Goal: Navigation & Orientation: Find specific page/section

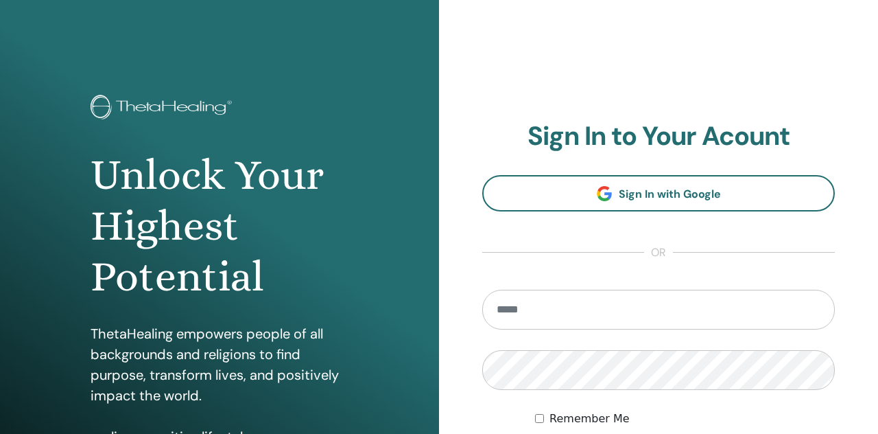
type input "**********"
click at [525, 317] on input "**********" at bounding box center [658, 310] width 353 height 40
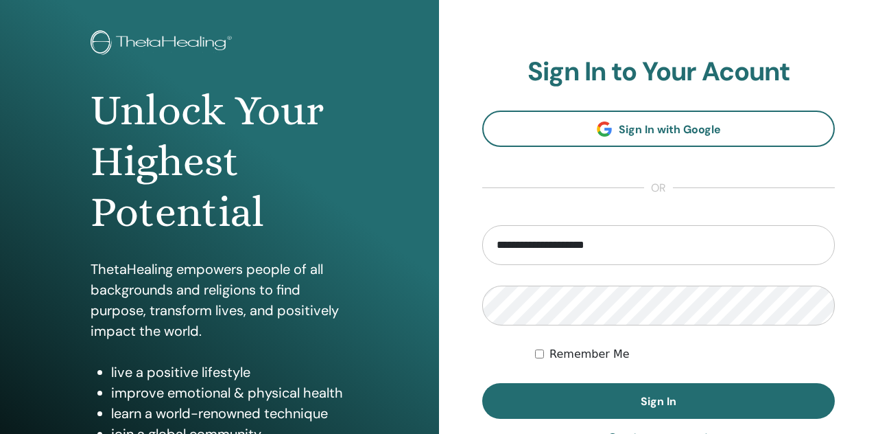
scroll to position [108, 0]
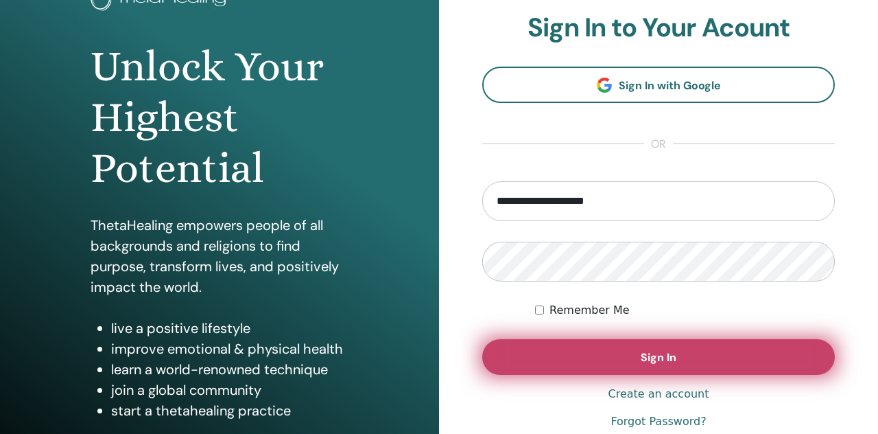
click at [508, 351] on button "Sign In" at bounding box center [658, 357] width 353 height 36
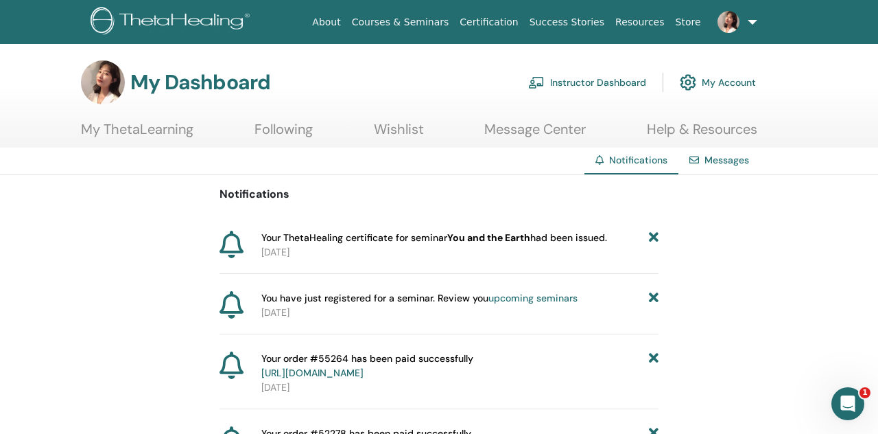
click at [545, 86] on link "Instructor Dashboard" at bounding box center [587, 82] width 118 height 30
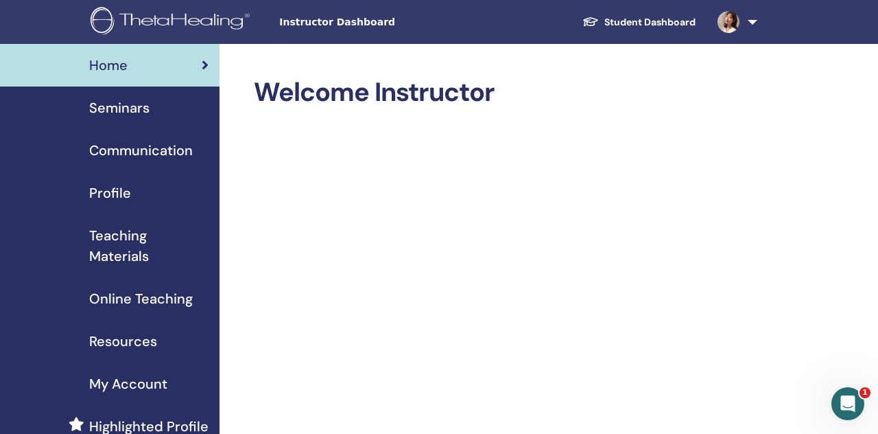
click at [165, 98] on div "Seminars" at bounding box center [110, 107] width 198 height 21
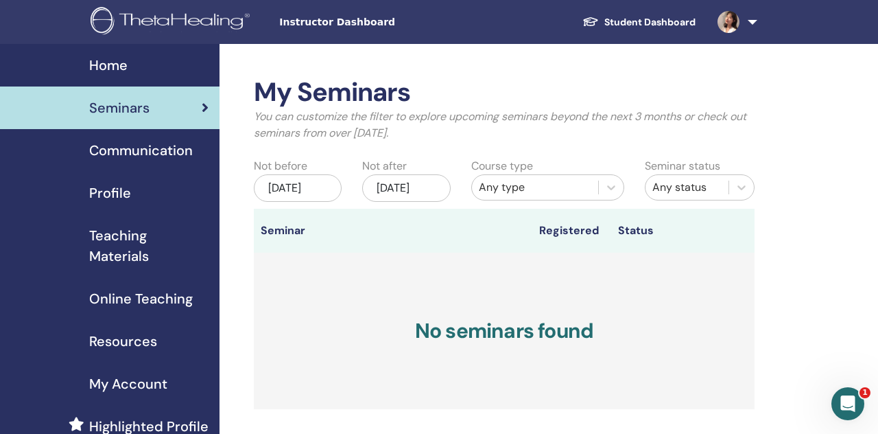
click at [162, 150] on span "Communication" at bounding box center [141, 150] width 104 height 21
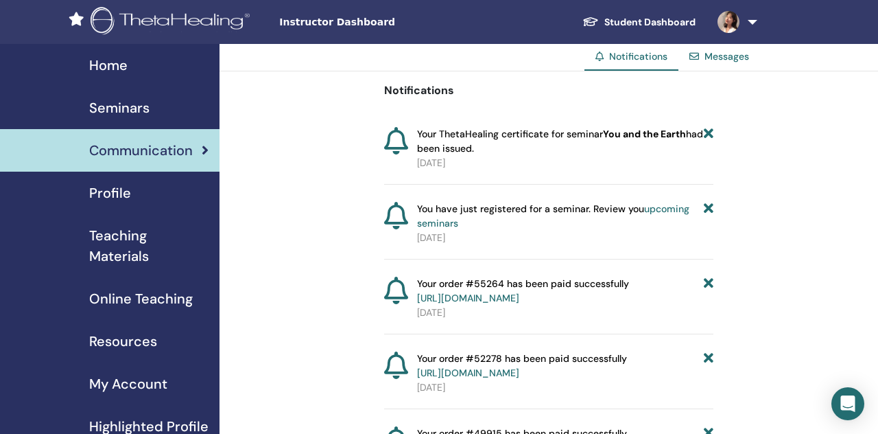
click at [149, 80] on link "Home" at bounding box center [110, 65] width 220 height 43
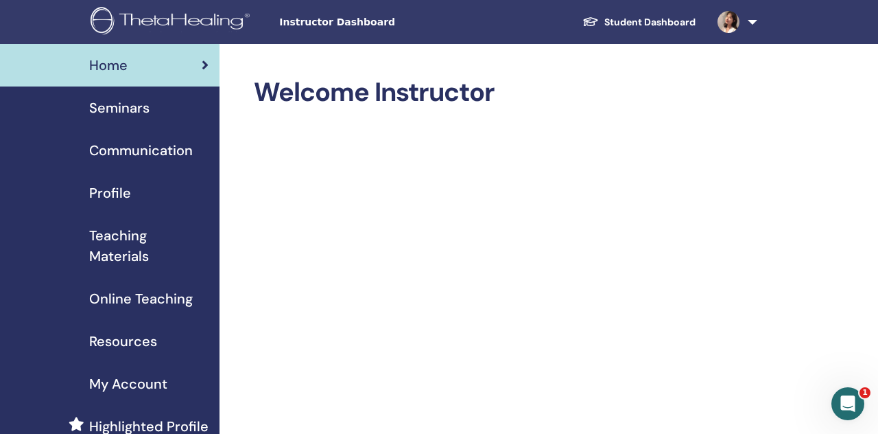
click at [152, 240] on span "Teaching Materials" at bounding box center [148, 245] width 119 height 41
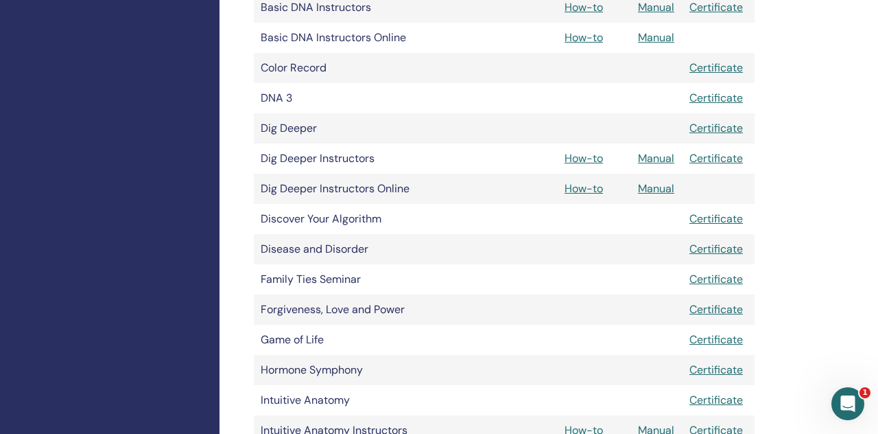
scroll to position [498, 0]
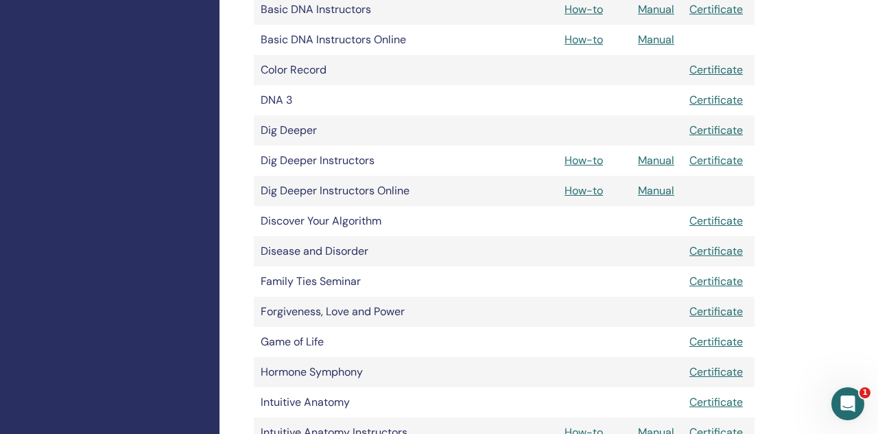
click at [305, 73] on td "Color Record" at bounding box center [368, 70] width 229 height 30
copy tr "Color Record"
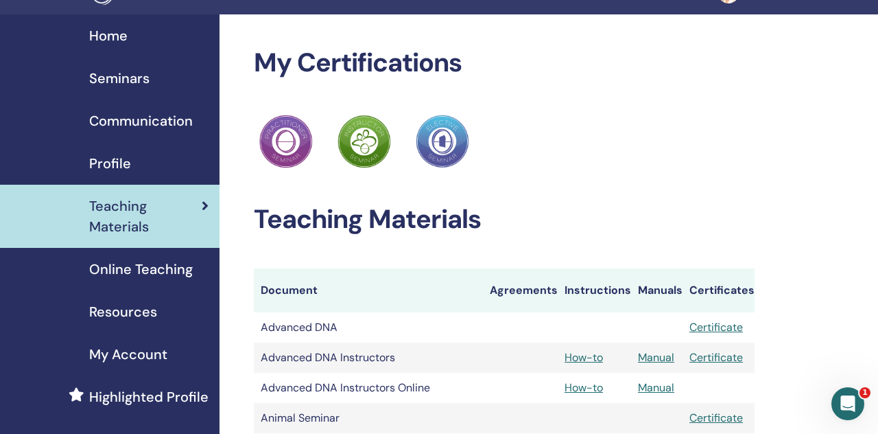
scroll to position [0, 0]
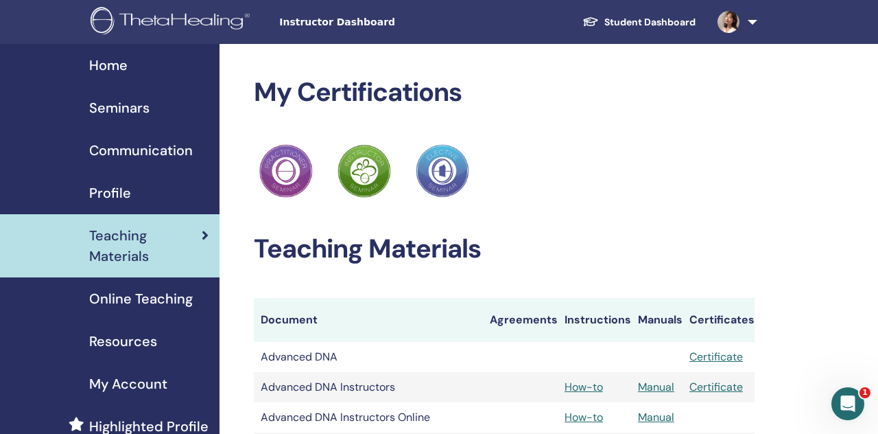
click at [659, 19] on link "Student Dashboard" at bounding box center [639, 22] width 135 height 25
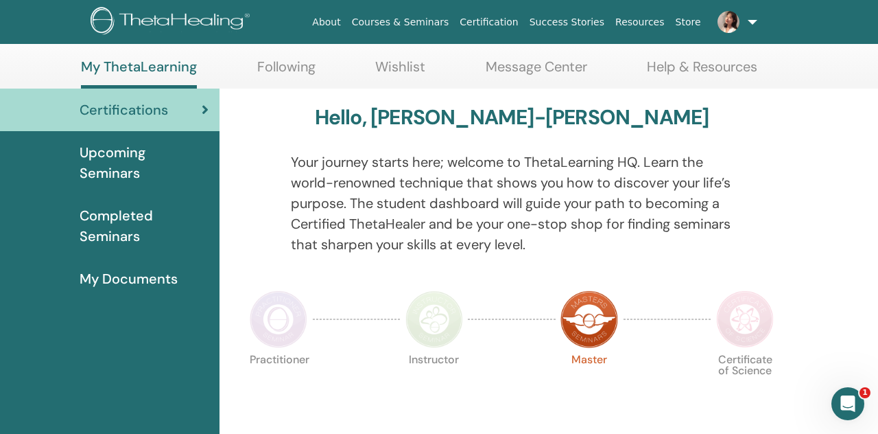
click at [142, 175] on span "Upcoming Seminars" at bounding box center [144, 162] width 129 height 41
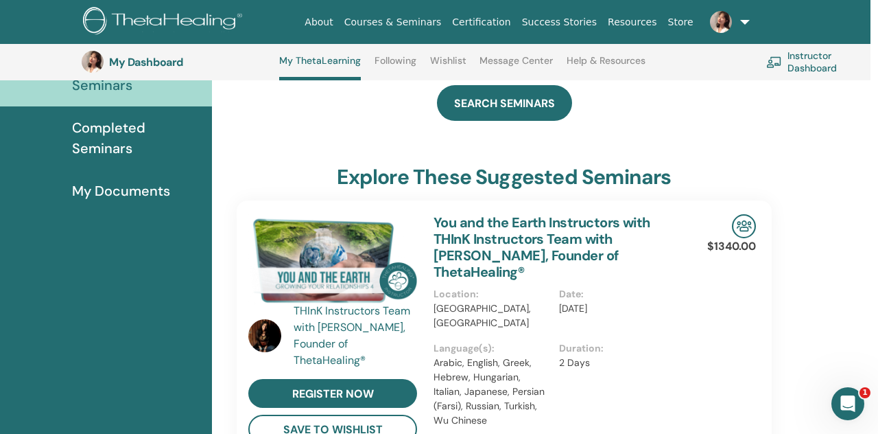
scroll to position [180, 8]
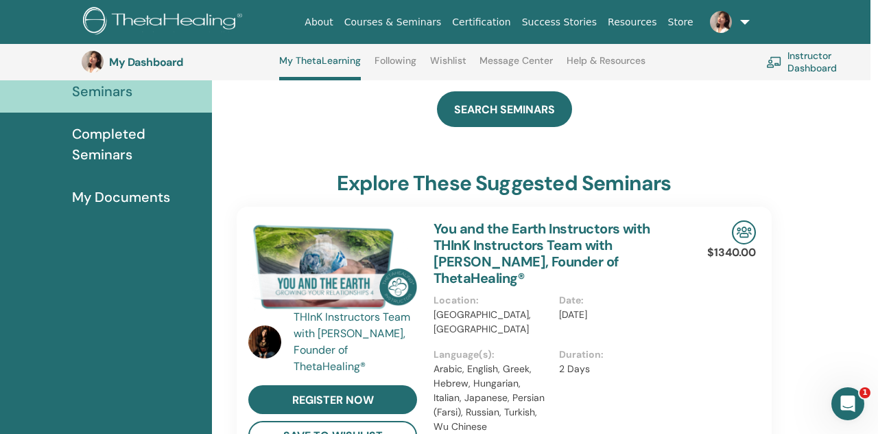
click at [458, 132] on div "SEARCH SEMINARS" at bounding box center [504, 109] width 535 height 69
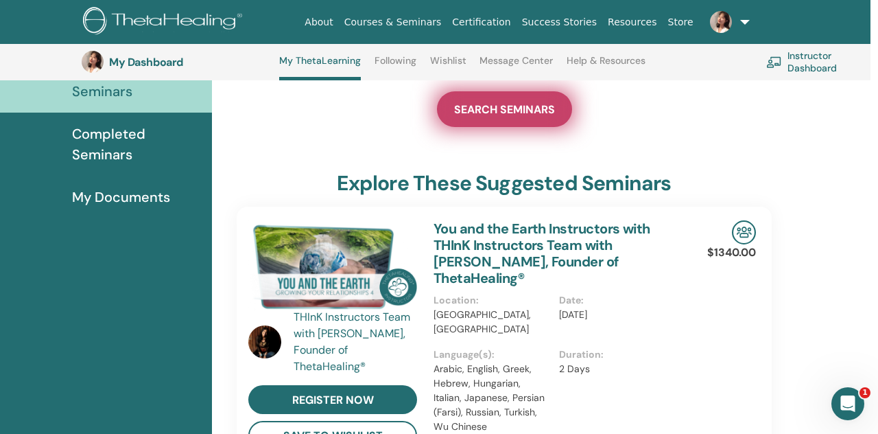
click at [458, 124] on link "SEARCH SEMINARS" at bounding box center [504, 109] width 135 height 36
click at [450, 110] on link "SEARCH SEMINARS" at bounding box center [504, 109] width 135 height 36
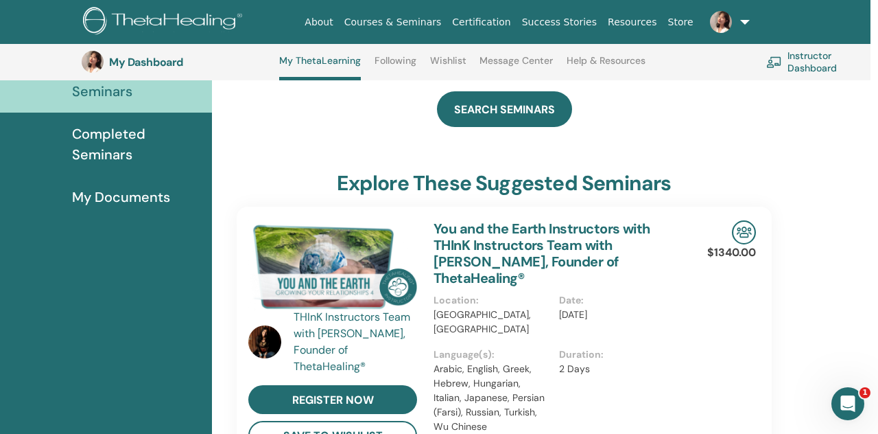
scroll to position [0, 0]
